Goal: Task Accomplishment & Management: Use online tool/utility

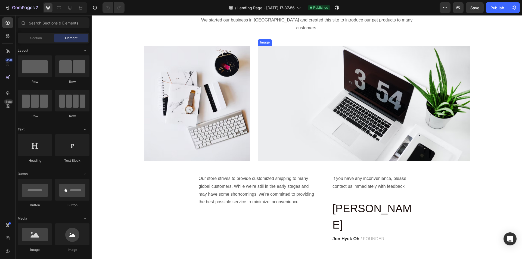
scroll to position [109, 0]
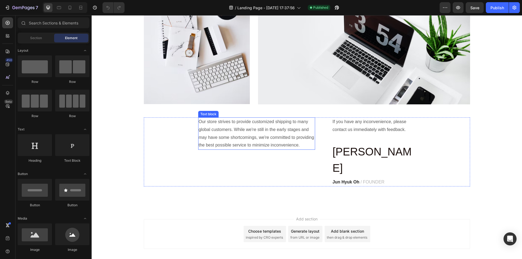
click at [259, 129] on p "Our store strives to provide customized shipping to many global customers. Whil…" at bounding box center [257, 133] width 116 height 31
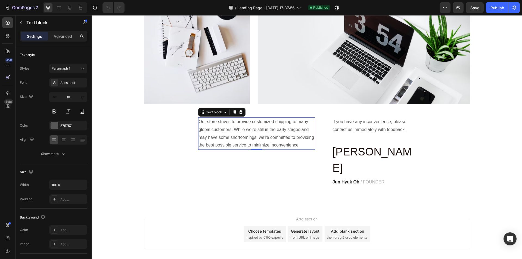
click at [205, 118] on p "Our store strives to provide customized shipping to many global customers. Whil…" at bounding box center [257, 133] width 116 height 31
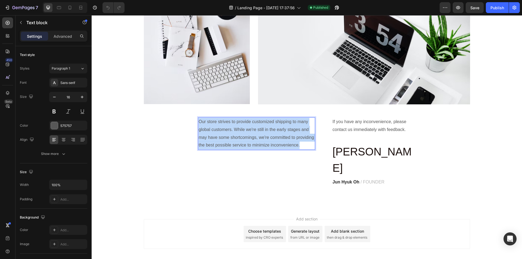
drag, startPoint x: 197, startPoint y: 112, endPoint x: 262, endPoint y: 147, distance: 73.7
click at [262, 147] on p "Our store strives to provide customized shipping to many global customers. Whil…" at bounding box center [257, 133] width 116 height 31
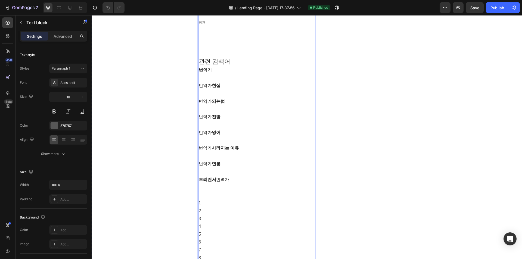
scroll to position [1620, 0]
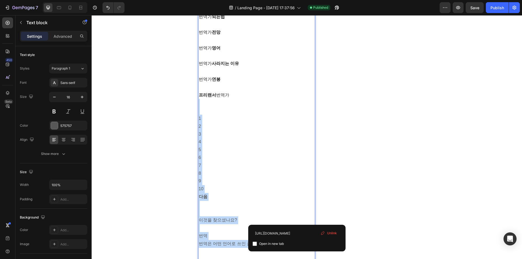
drag, startPoint x: 297, startPoint y: 221, endPoint x: 214, endPoint y: 80, distance: 163.9
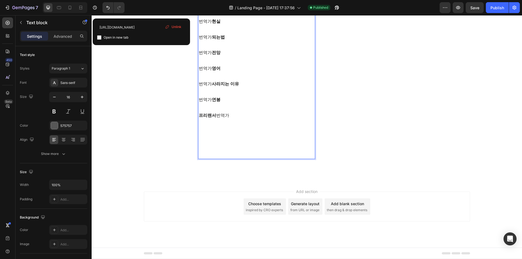
scroll to position [1574, 0]
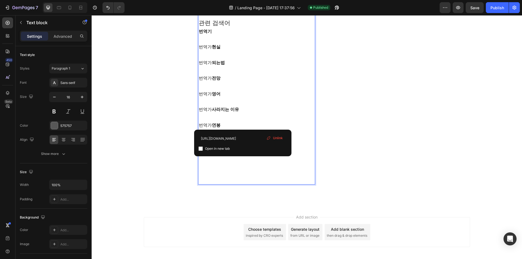
drag, startPoint x: 241, startPoint y: 119, endPoint x: 203, endPoint y: 33, distance: 94.3
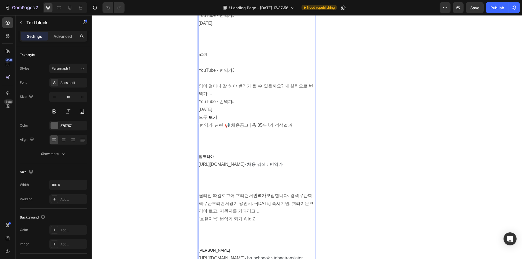
scroll to position [680, 0]
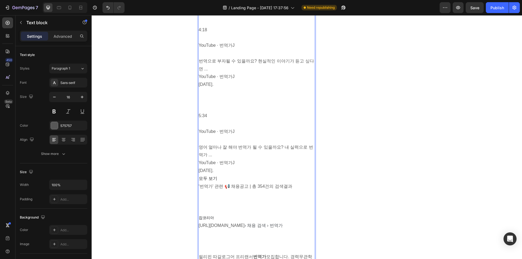
click at [241, 128] on p "YouTube · 번역가J" at bounding box center [257, 132] width 116 height 8
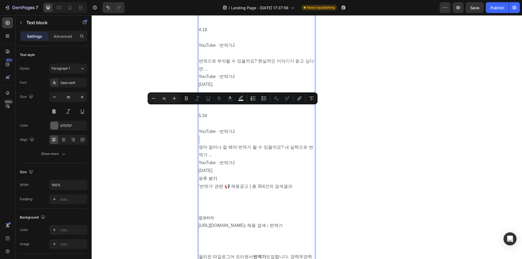
click at [250, 128] on p "YouTube · 번역가J" at bounding box center [257, 132] width 116 height 8
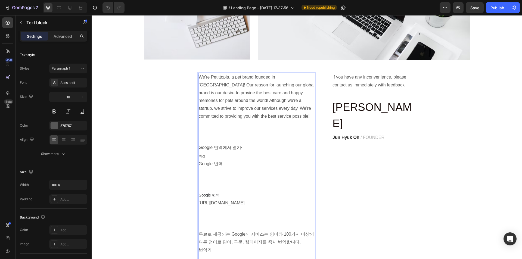
scroll to position [163, 0]
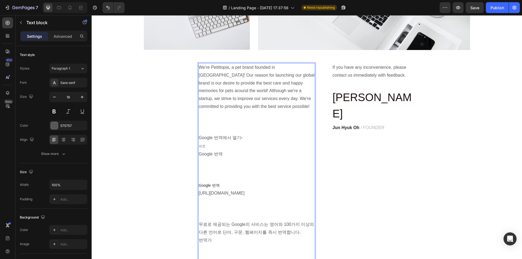
click at [202, 119] on p "Rich Text Editor. Editing area: main" at bounding box center [257, 123] width 116 height 8
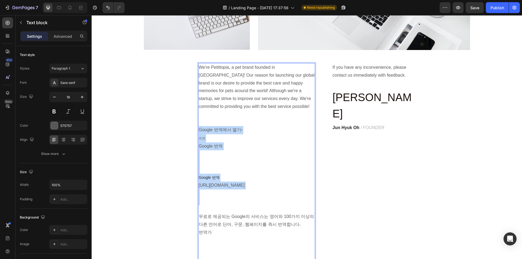
drag, startPoint x: 258, startPoint y: 194, endPoint x: 199, endPoint y: 122, distance: 93.3
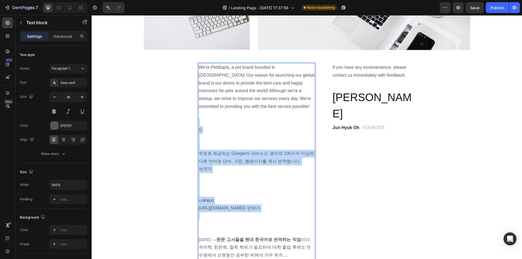
drag, startPoint x: 232, startPoint y: 187, endPoint x: 200, endPoint y: 115, distance: 78.8
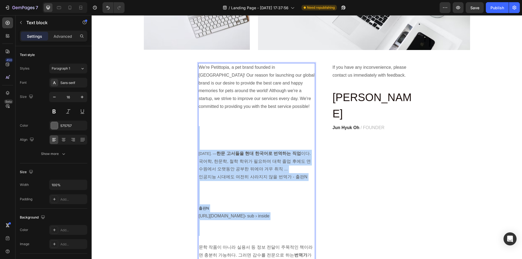
drag, startPoint x: 256, startPoint y: 225, endPoint x: 203, endPoint y: 114, distance: 122.4
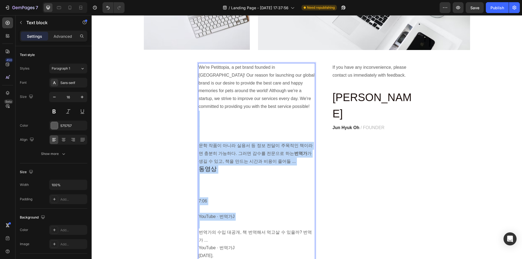
drag, startPoint x: 262, startPoint y: 216, endPoint x: 205, endPoint y: 110, distance: 119.8
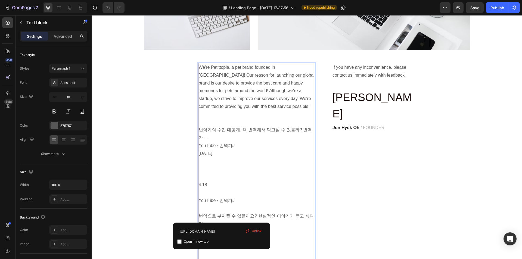
drag, startPoint x: 232, startPoint y: 179, endPoint x: 211, endPoint y: 126, distance: 57.3
type input "[URL][DOMAIN_NAME]"
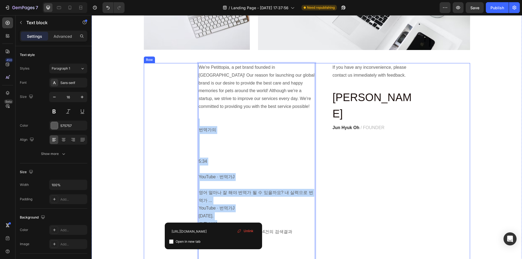
drag, startPoint x: 244, startPoint y: 214, endPoint x: 191, endPoint y: 106, distance: 120.6
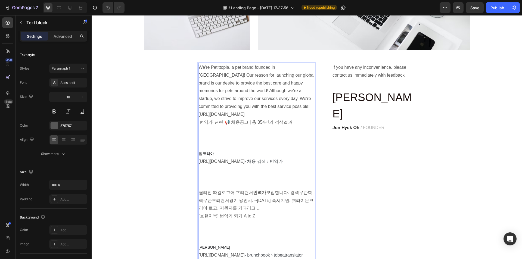
drag, startPoint x: 234, startPoint y: 204, endPoint x: 206, endPoint y: 122, distance: 86.6
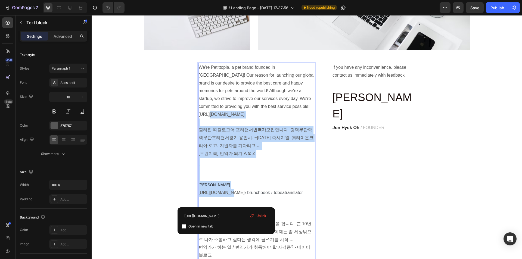
drag, startPoint x: 226, startPoint y: 198, endPoint x: 207, endPoint y: 114, distance: 86.1
type input "[URL][DOMAIN_NAME]"
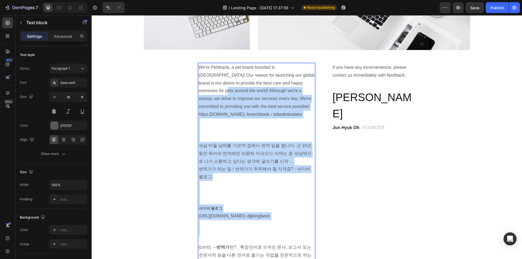
drag, startPoint x: 235, startPoint y: 219, endPoint x: 198, endPoint y: 88, distance: 135.3
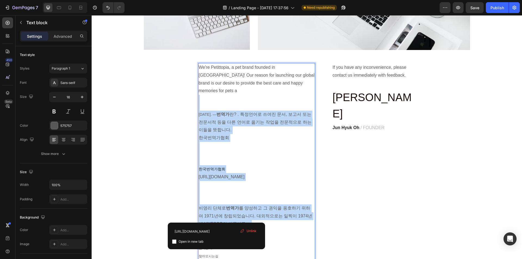
drag, startPoint x: 223, startPoint y: 205, endPoint x: 208, endPoint y: 94, distance: 111.7
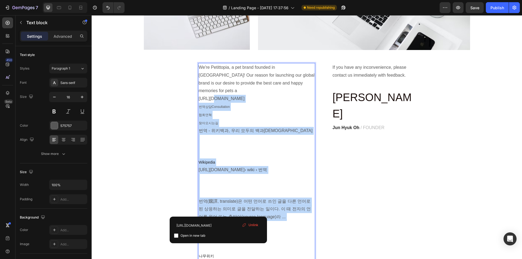
drag, startPoint x: 224, startPoint y: 208, endPoint x: 210, endPoint y: 80, distance: 128.6
type input "[URL][DOMAIN_NAME]"
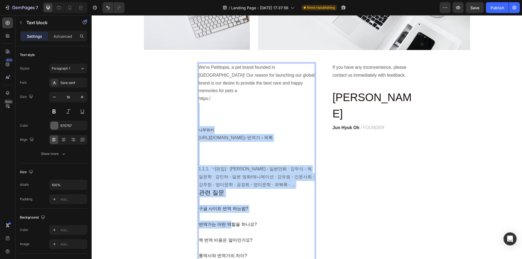
drag, startPoint x: 225, startPoint y: 209, endPoint x: 215, endPoint y: 87, distance: 122.8
click at [215, 87] on div "We're Petittopia, a pet brand founded in [GEOGRAPHIC_DATA]! Our reason for laun…" at bounding box center [256, 260] width 117 height 394
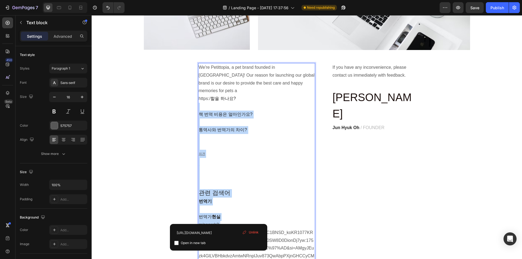
drag, startPoint x: 219, startPoint y: 203, endPoint x: 211, endPoint y: 91, distance: 113.0
click at [211, 90] on div "We're Petittopia, a pet brand founded in [GEOGRAPHIC_DATA]! Our reason for laun…" at bounding box center [256, 197] width 117 height 268
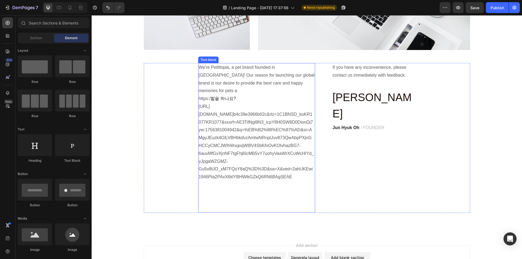
drag, startPoint x: 223, startPoint y: 220, endPoint x: 221, endPoint y: 187, distance: 33.0
click at [221, 187] on div "Header Our Story Heading We started our business in [GEOGRAPHIC_DATA] and creat…" at bounding box center [307, 82] width 431 height 461
click at [226, 147] on p "[URL][DOMAIN_NAME] ⁠⁠⁠⁠⁠⁠⁠ b4c39e3966b02c&rlz=1C1BNSD_koKR1077KR1077&sxsrf=AE3T…" at bounding box center [257, 142] width 116 height 78
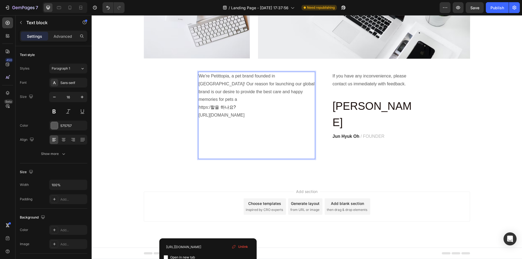
drag, startPoint x: 208, startPoint y: 236, endPoint x: 197, endPoint y: 58, distance: 177.4
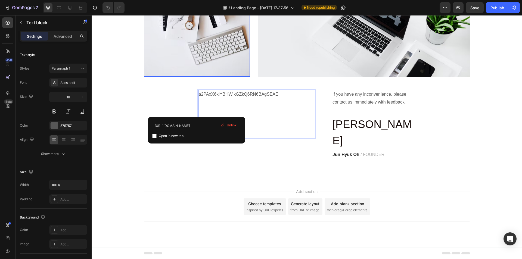
scroll to position [112, 0]
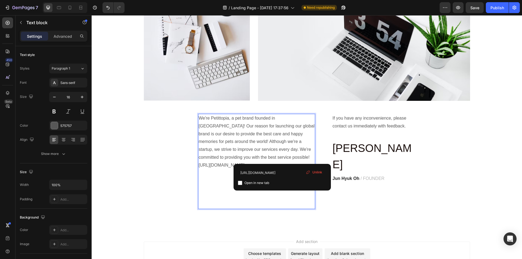
drag, startPoint x: 294, startPoint y: 159, endPoint x: 214, endPoint y: 159, distance: 80.0
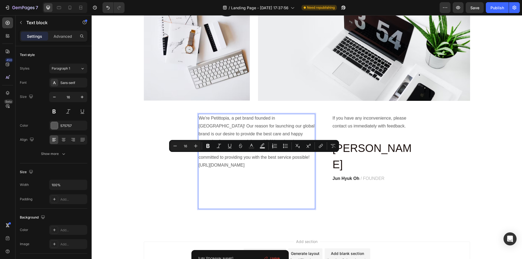
drag, startPoint x: 235, startPoint y: 232, endPoint x: 213, endPoint y: 157, distance: 77.3
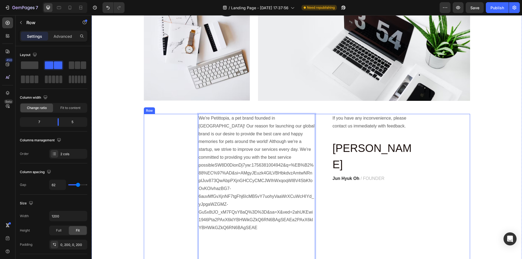
click at [368, 177] on div "If you have any inconvenience, please contact us immediately with feedback. Tex…" at bounding box center [374, 193] width 84 height 158
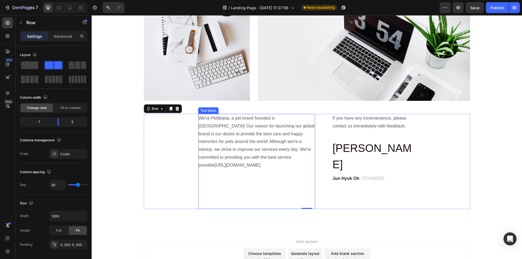
click at [241, 168] on link "[URL][DOMAIN_NAME]" at bounding box center [238, 165] width 46 height 5
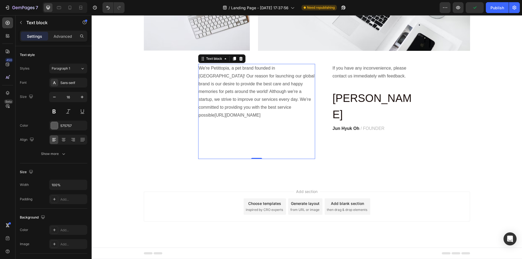
scroll to position [194, 0]
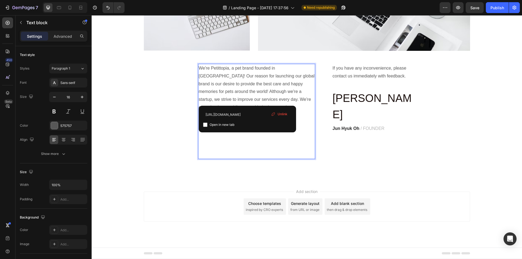
drag, startPoint x: 215, startPoint y: 74, endPoint x: 239, endPoint y: 103, distance: 37.9
click at [235, 113] on link "[URL][DOMAIN_NAME]" at bounding box center [238, 115] width 46 height 5
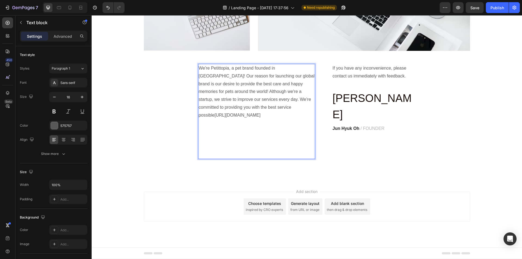
drag, startPoint x: 257, startPoint y: 209, endPoint x: 210, endPoint y: 86, distance: 131.7
click at [210, 86] on p "We're Petittopia, a pet brand founded in [GEOGRAPHIC_DATA]! Our reason for laun…" at bounding box center [257, 91] width 116 height 55
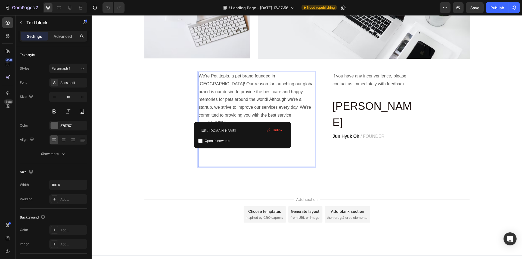
scroll to position [147, 0]
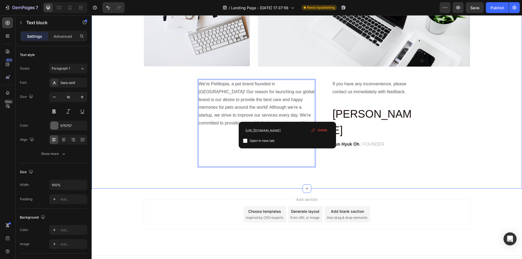
click at [518, 67] on div "Our Story Heading We started our business in [GEOGRAPHIC_DATA] and created this…" at bounding box center [307, 34] width 431 height 309
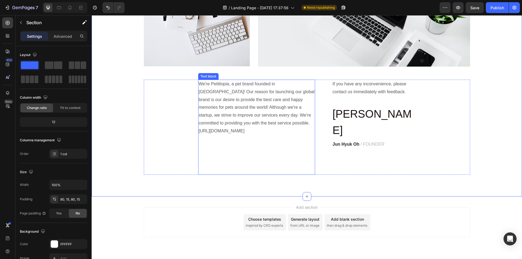
click at [302, 81] on p "We're Petittopia, a pet brand founded in [GEOGRAPHIC_DATA]! Our reason for laun…" at bounding box center [257, 107] width 116 height 55
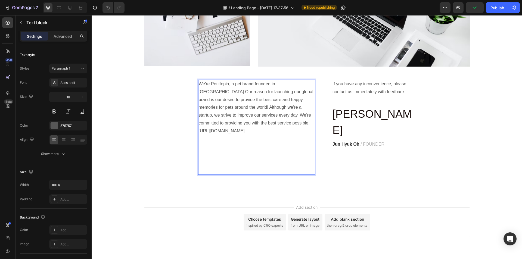
click at [295, 109] on p "We're Petittopia, a pet brand founded in [GEOGRAPHIC_DATA] Our reason for launc…" at bounding box center [257, 107] width 116 height 55
click at [245, 129] on link "[URL][DOMAIN_NAME]" at bounding box center [222, 131] width 46 height 5
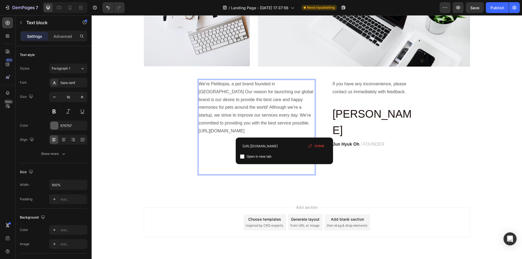
click at [246, 127] on p "We're Petittopia, a pet brand founded in [GEOGRAPHIC_DATA] Our reason for launc…" at bounding box center [257, 107] width 116 height 55
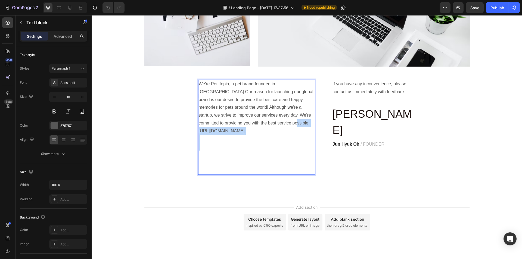
drag, startPoint x: 214, startPoint y: 123, endPoint x: 290, endPoint y: 205, distance: 111.6
click at [290, 175] on div "We're Petittopia, a pet brand founded in [GEOGRAPHIC_DATA] Our reason for launc…" at bounding box center [256, 127] width 117 height 95
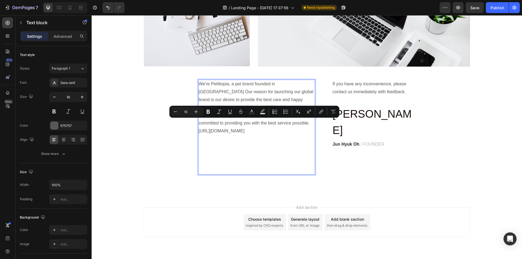
scroll to position [139, 0]
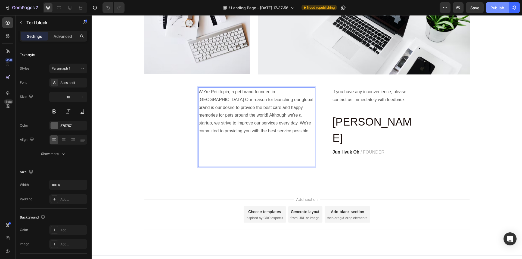
click at [500, 7] on div "Publish" at bounding box center [498, 8] width 14 height 6
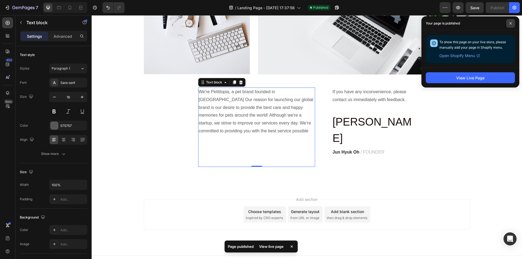
click at [514, 22] on span at bounding box center [510, 23] width 9 height 9
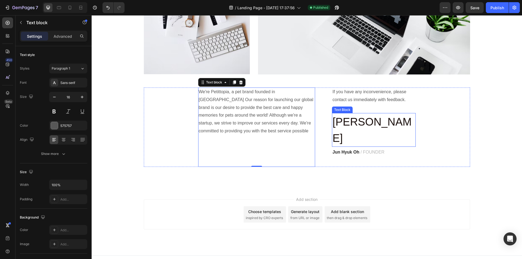
click at [375, 150] on span "/ FOUNDER" at bounding box center [373, 152] width 24 height 5
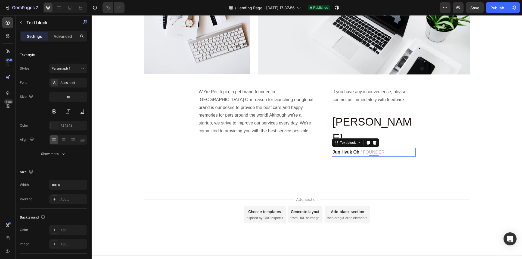
click at [363, 150] on span "/ FOUNDER" at bounding box center [373, 152] width 24 height 5
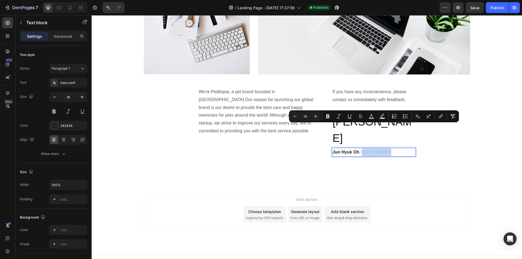
drag, startPoint x: 392, startPoint y: 129, endPoint x: 360, endPoint y: 128, distance: 32.1
click at [360, 149] on p "[PERSON_NAME] /CO-FOUNDER" at bounding box center [374, 153] width 83 height 8
copy span "CO-FOUNDER"
click at [501, 5] on div "Publish" at bounding box center [498, 8] width 14 height 6
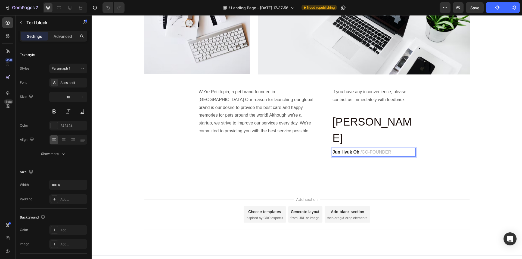
click at [361, 150] on span "/CO-FOUNDER" at bounding box center [376, 152] width 31 height 5
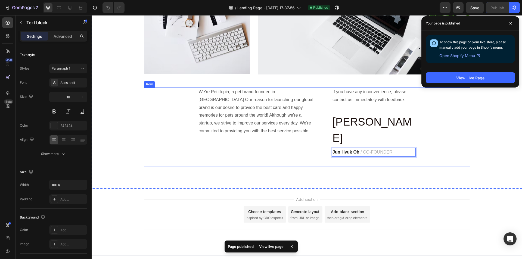
click at [459, 116] on div "We're Petittopia, a pet brand founded in [GEOGRAPHIC_DATA] Our reason for launc…" at bounding box center [307, 127] width 326 height 79
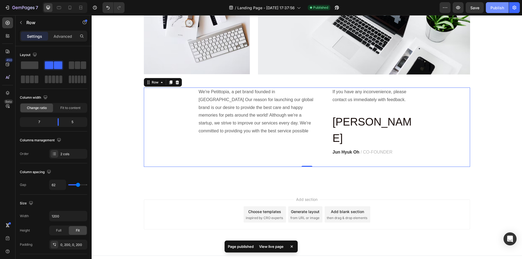
click at [495, 10] on div "Publish" at bounding box center [498, 8] width 14 height 6
click at [289, 135] on p "Rich Text Editor. Editing area: main" at bounding box center [257, 139] width 116 height 8
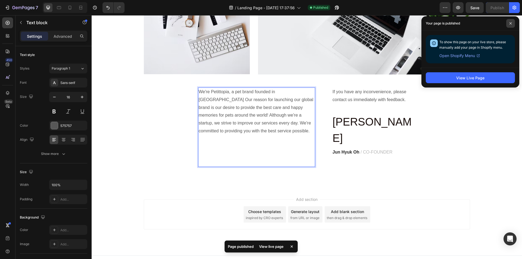
click at [514, 22] on span at bounding box center [510, 23] width 9 height 9
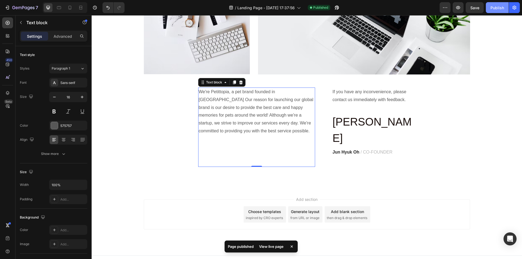
click at [498, 7] on div "Publish" at bounding box center [498, 8] width 14 height 6
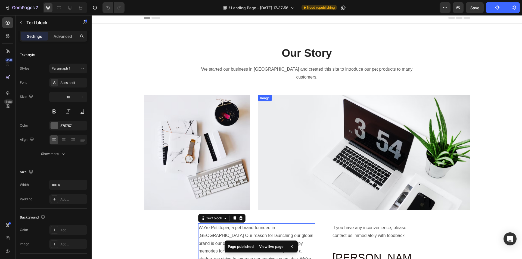
scroll to position [0, 0]
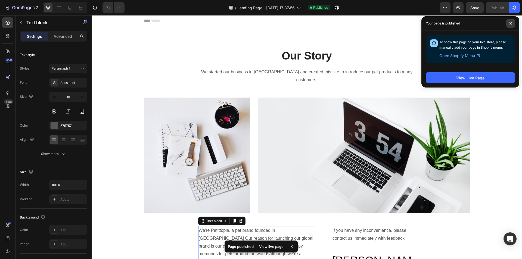
click at [515, 21] on span at bounding box center [510, 23] width 9 height 9
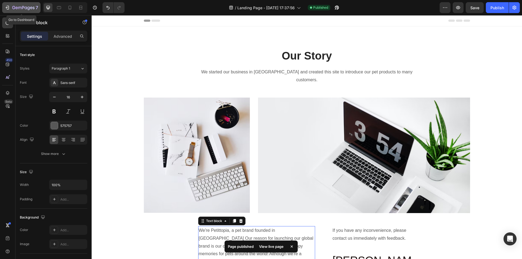
click at [8, 7] on icon "button" at bounding box center [7, 7] width 5 height 5
